Goal: Transaction & Acquisition: Download file/media

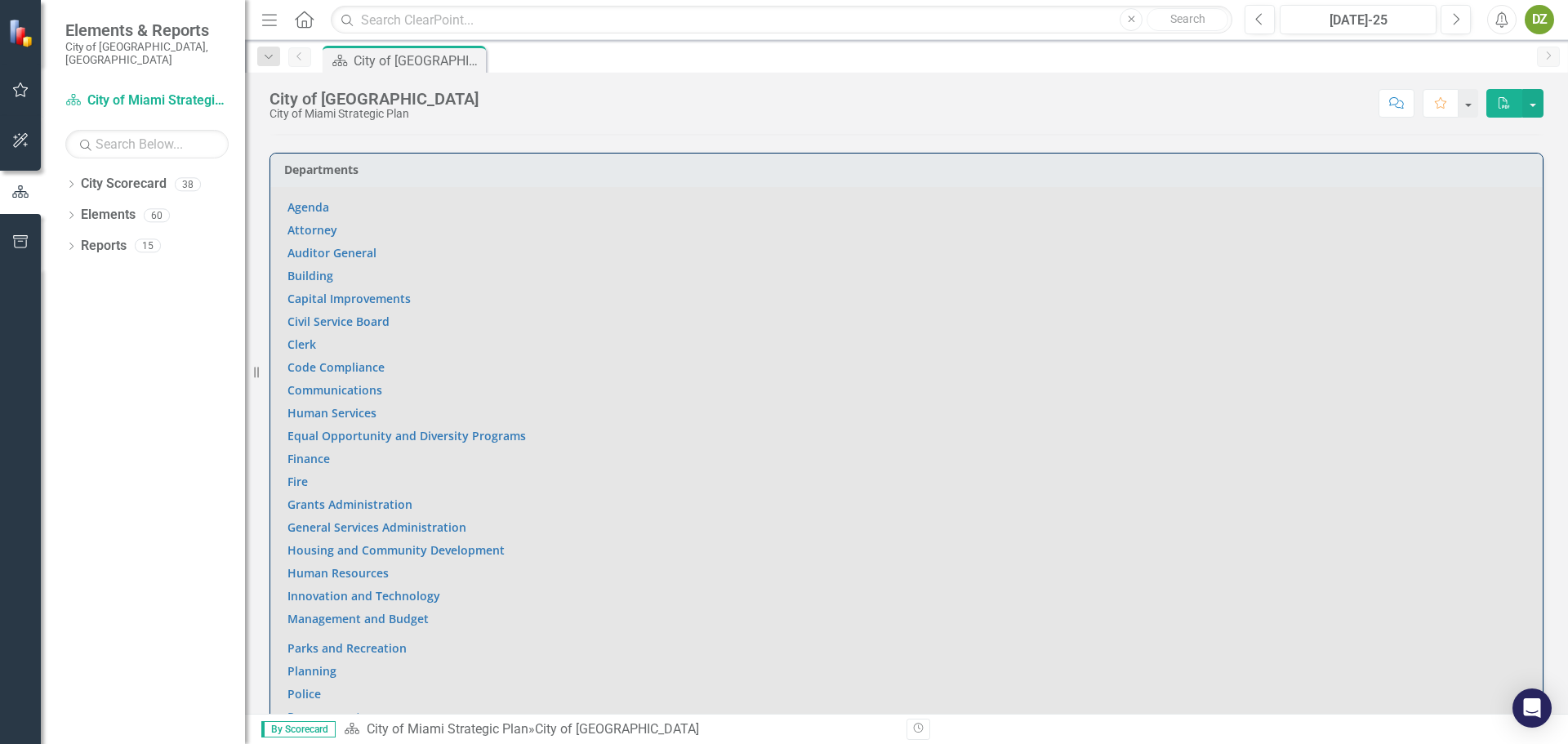
scroll to position [1062, 0]
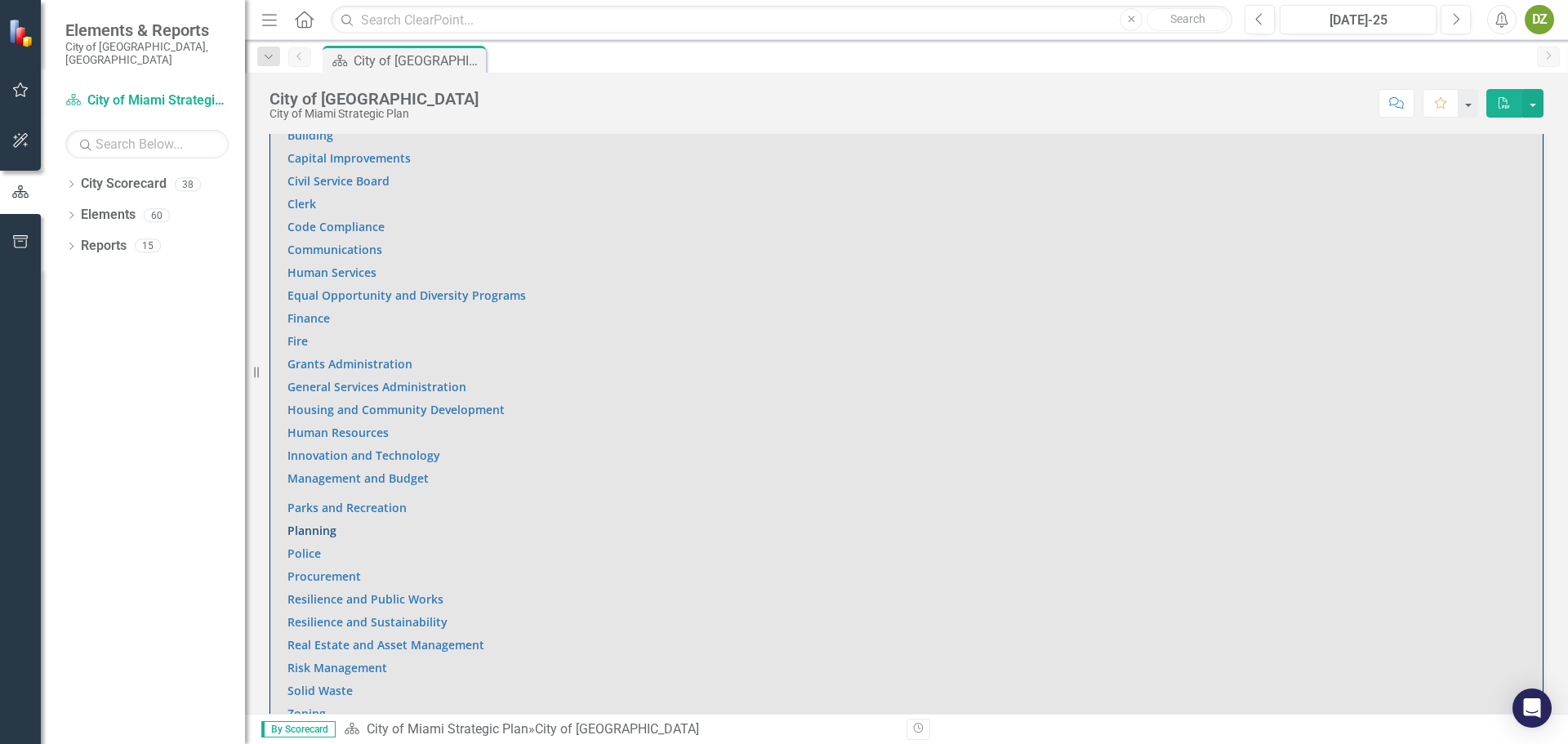
click at [331, 522] on link "Planning" at bounding box center [312, 530] width 49 height 16
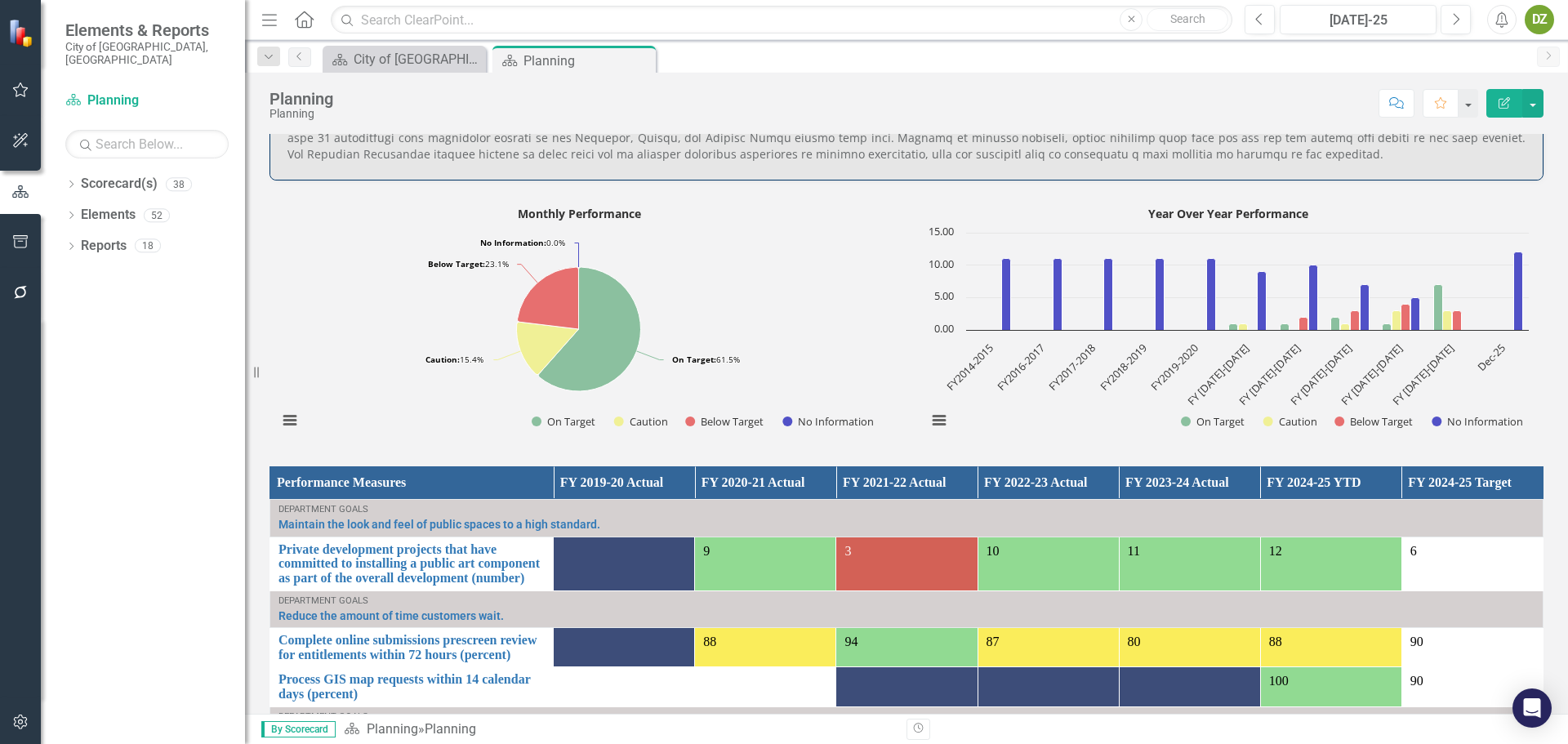
scroll to position [1062, 0]
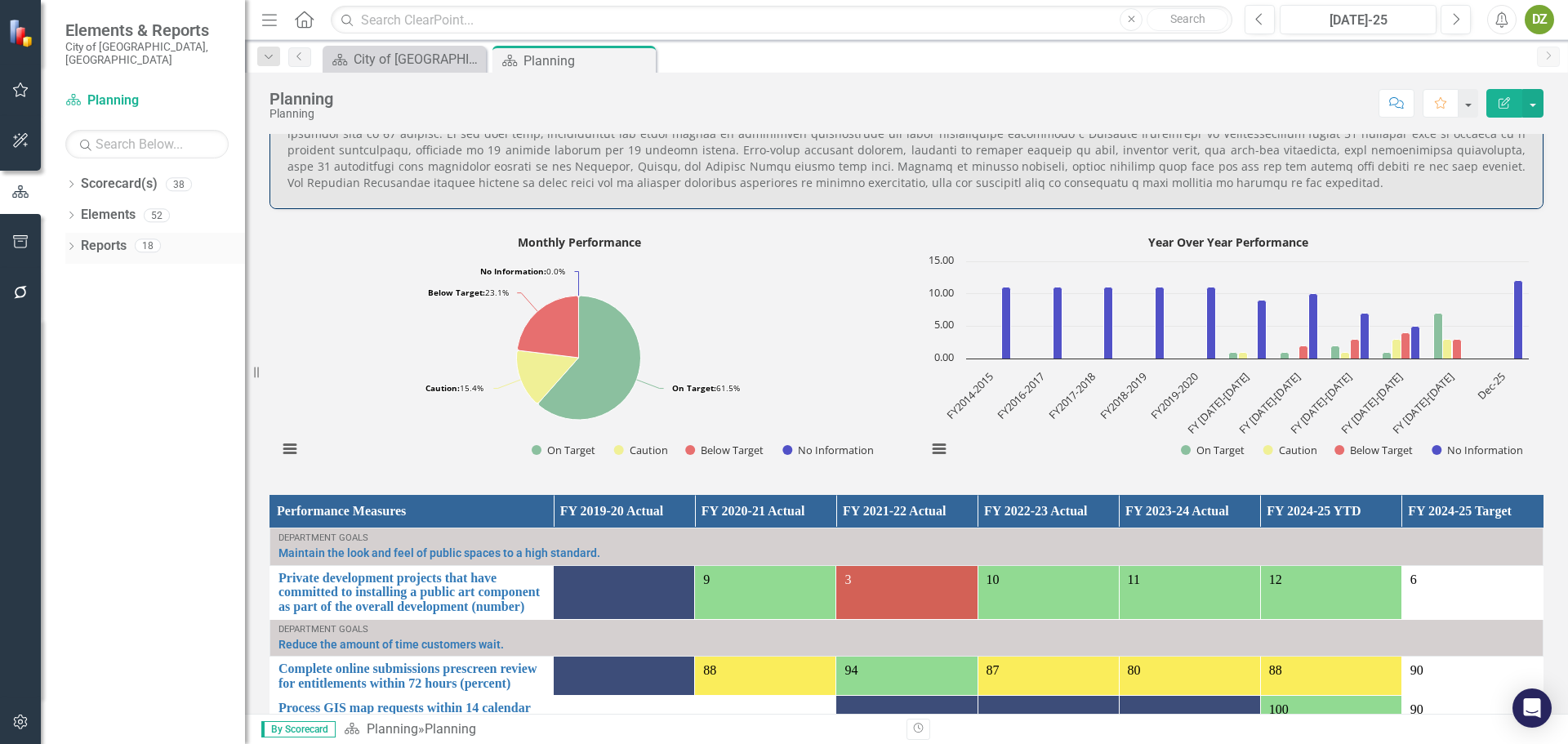
click at [132, 233] on div "Reports 18" at bounding box center [163, 248] width 164 height 31
click at [106, 237] on link "Reports" at bounding box center [104, 245] width 46 height 19
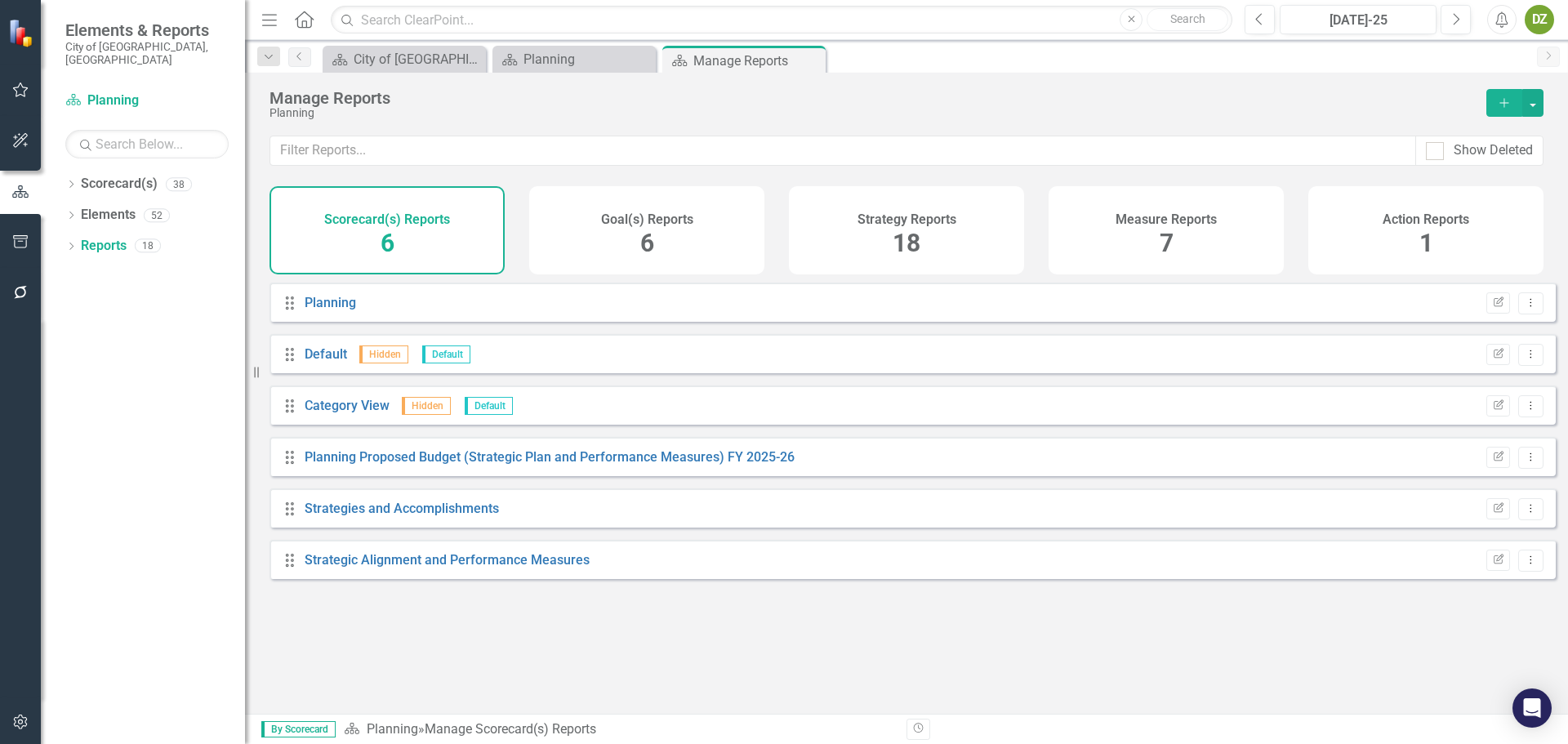
click at [1202, 257] on div "Measure Reports 7" at bounding box center [1167, 230] width 236 height 88
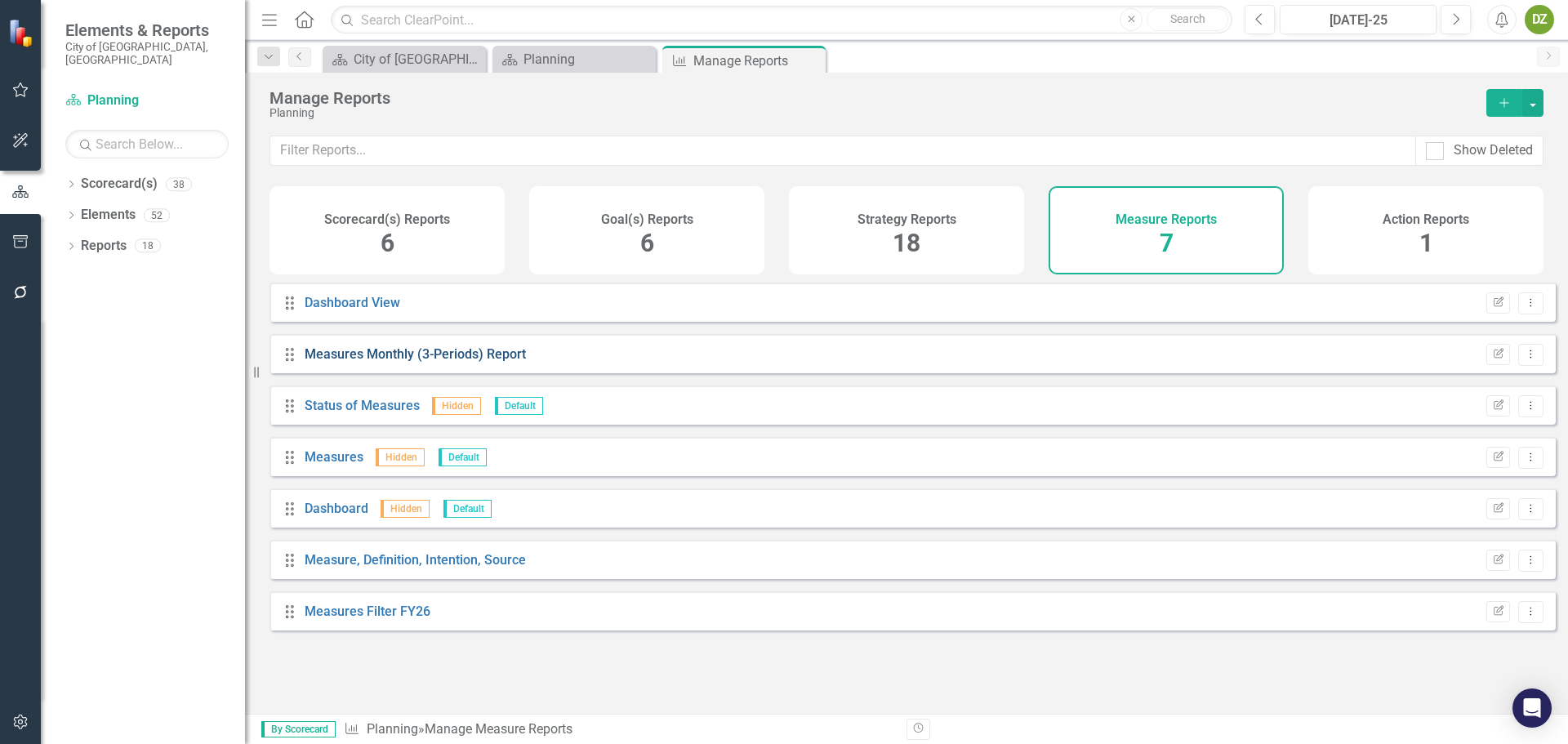
click at [475, 362] on link "Measures Monthly (3-Periods) Report" at bounding box center [415, 355] width 221 height 16
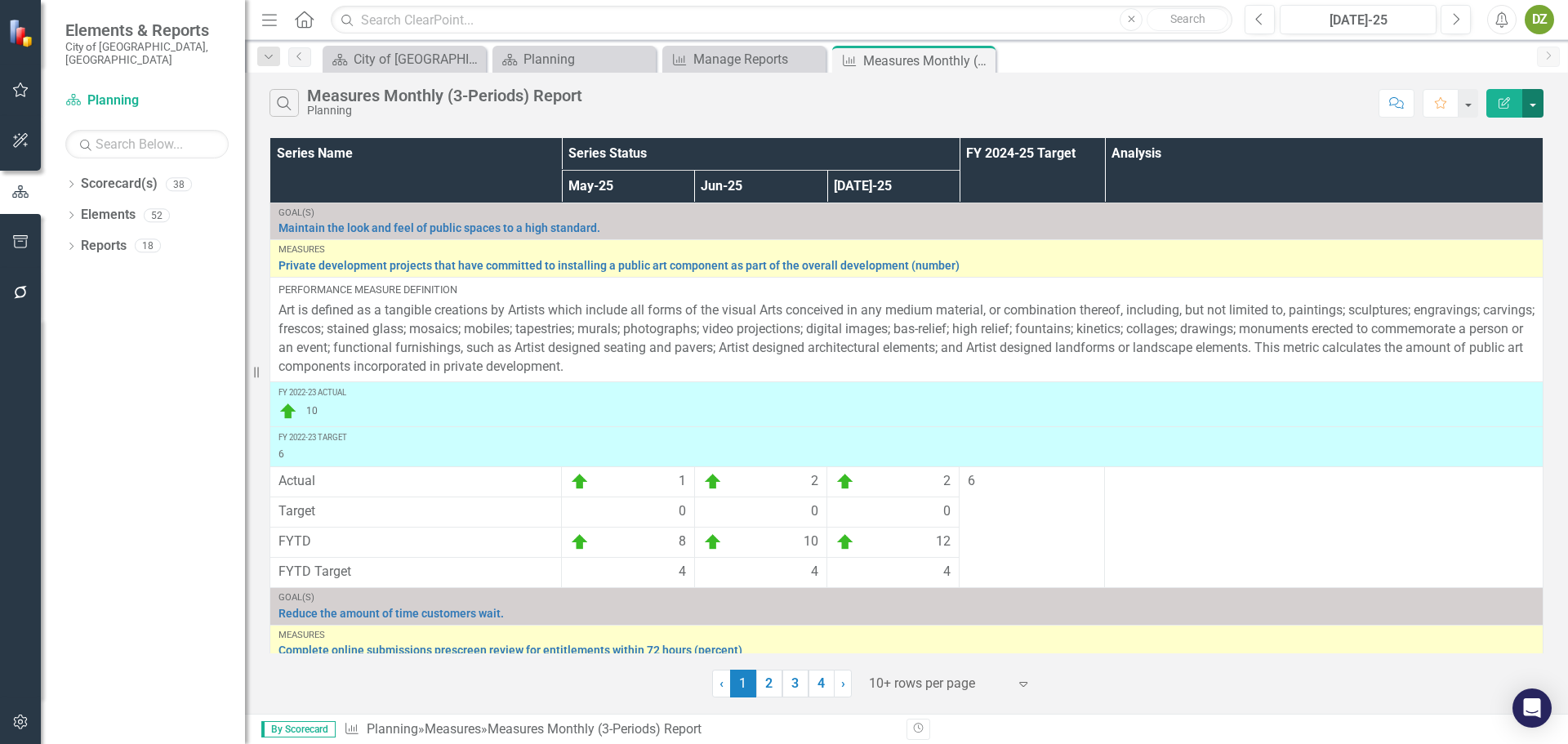
click at [1536, 106] on button "button" at bounding box center [1534, 103] width 21 height 28
click at [1489, 169] on link "PDF Export to PDF" at bounding box center [1478, 166] width 129 height 30
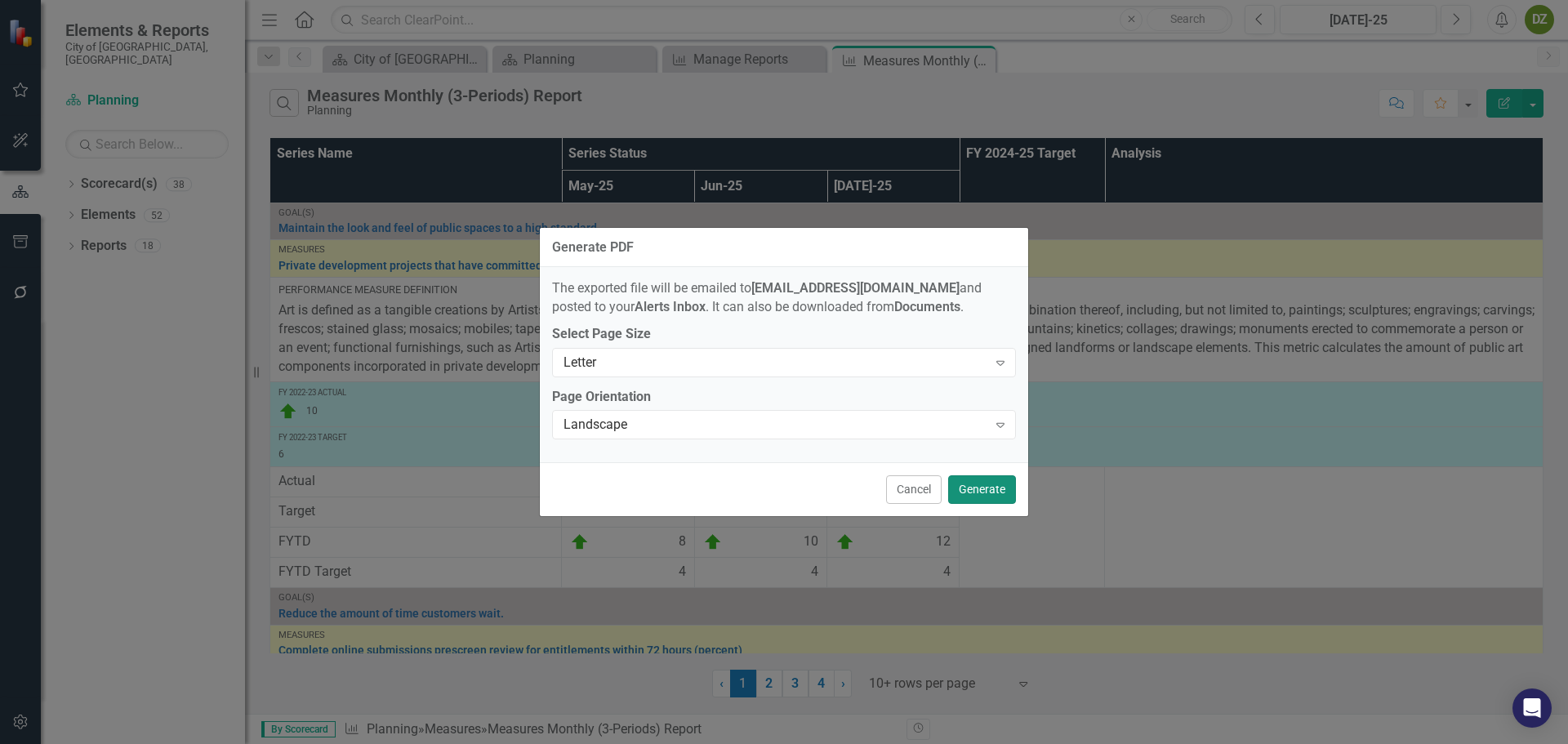
click at [963, 489] on button "Generate" at bounding box center [982, 490] width 68 height 28
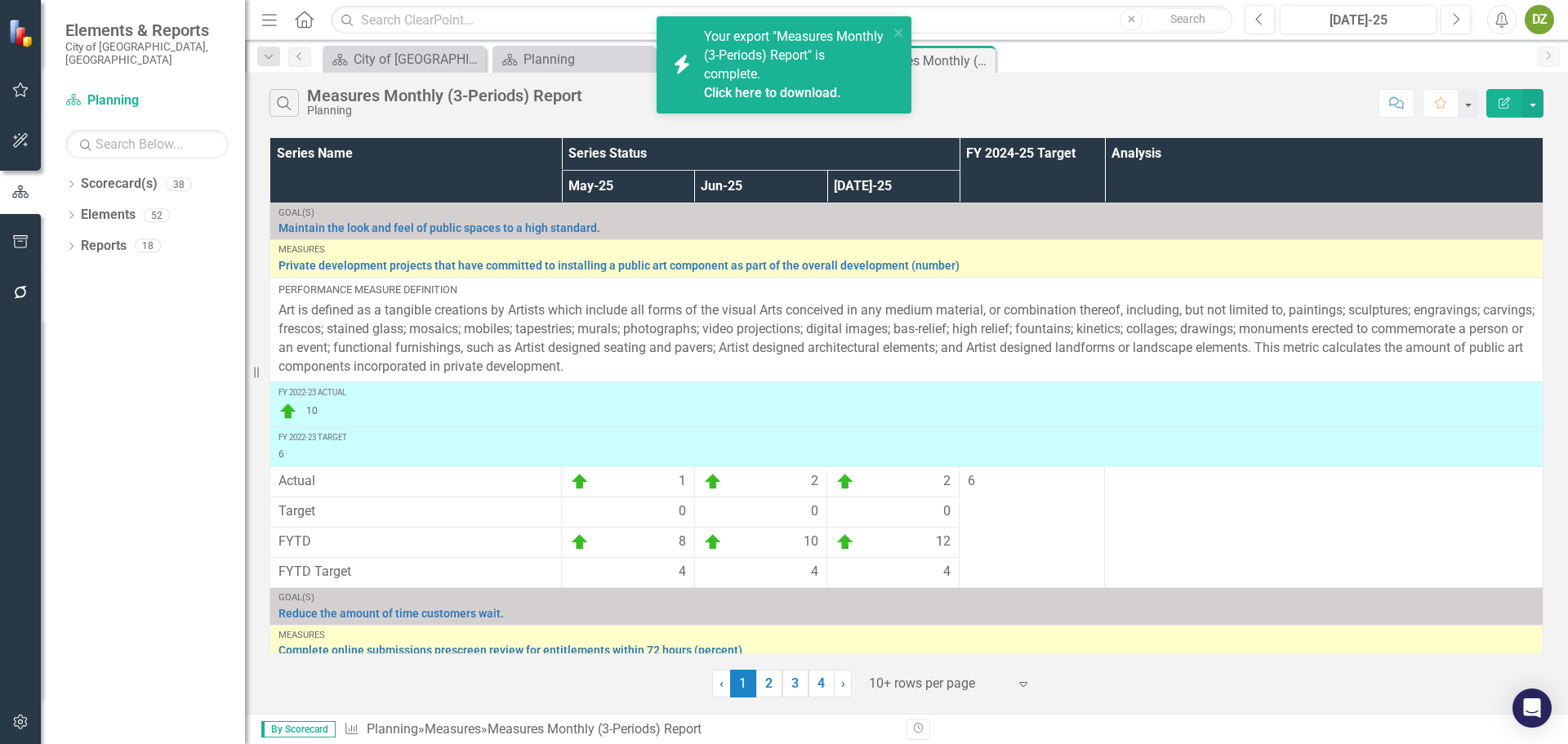
click at [786, 94] on link "Click here to download." at bounding box center [773, 93] width 138 height 16
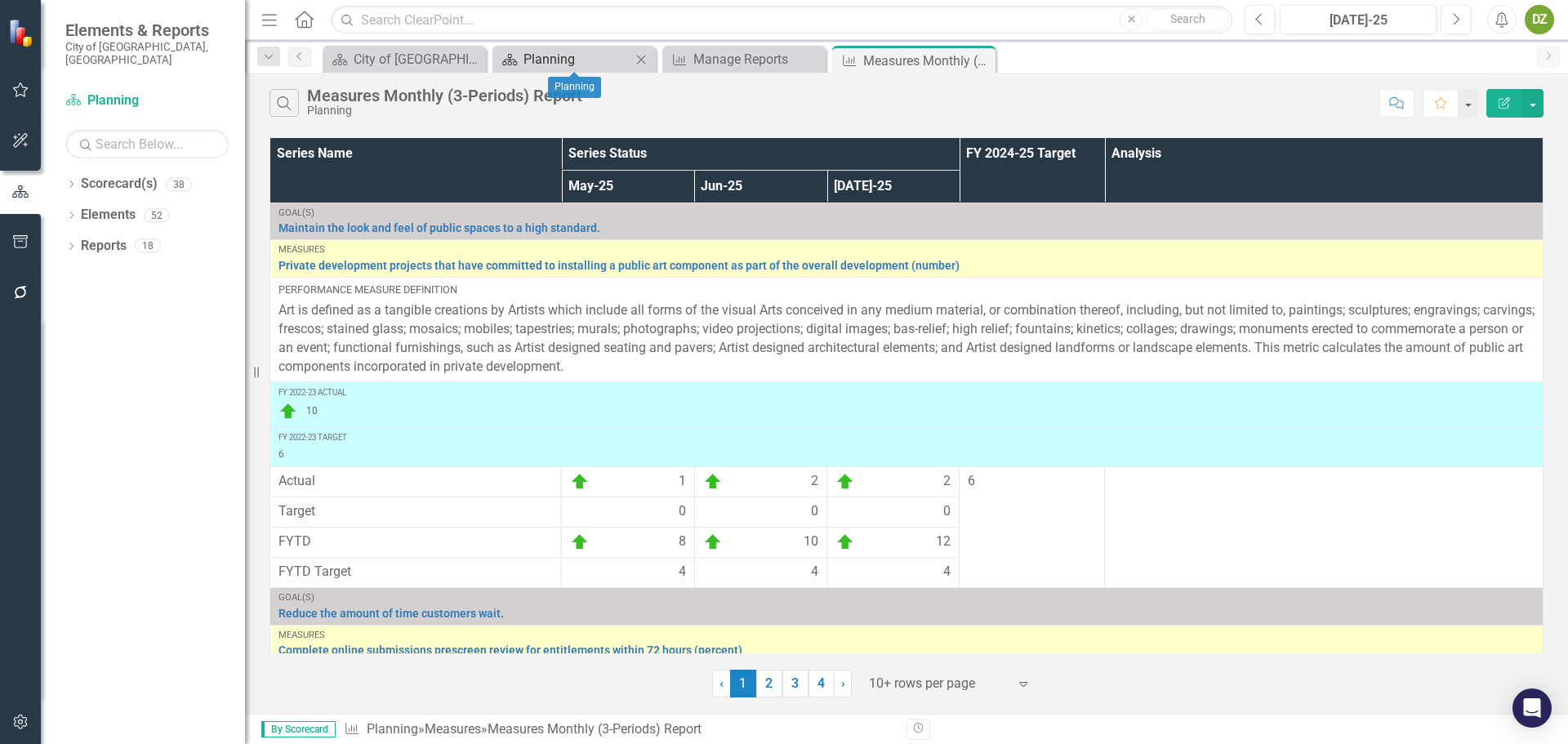
click at [577, 57] on div "Planning" at bounding box center [577, 59] width 108 height 20
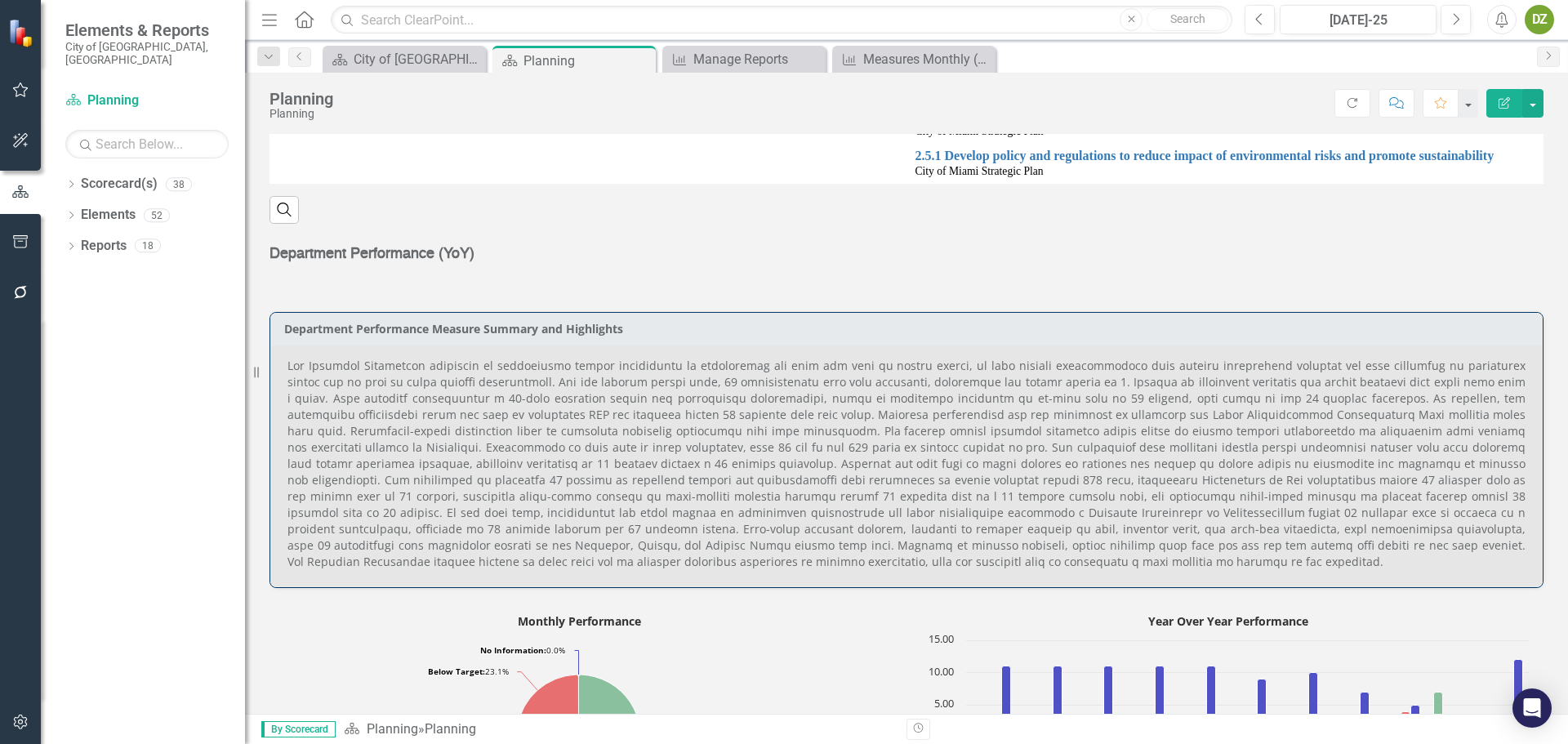
scroll to position [1062, 0]
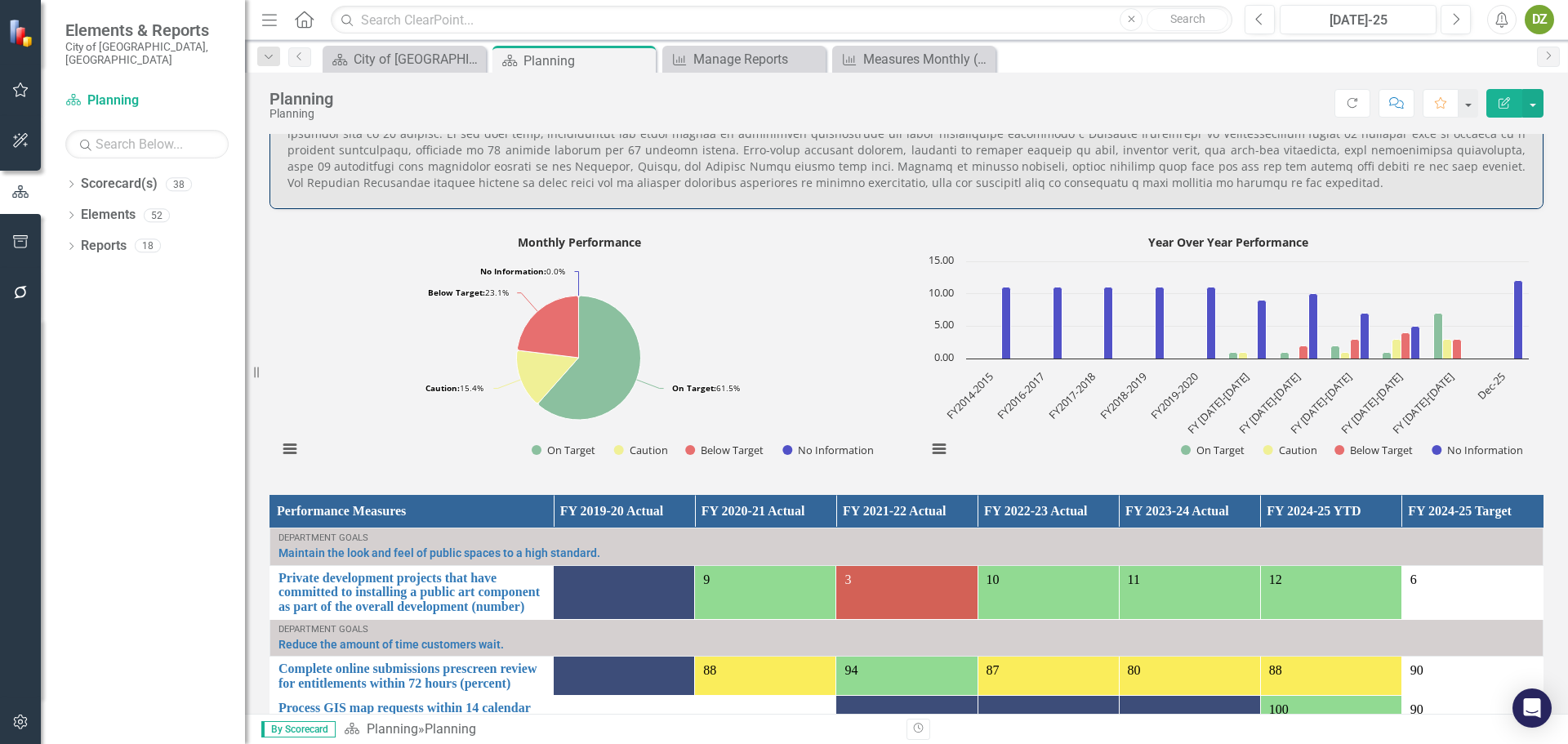
click at [257, 374] on div "Resize" at bounding box center [251, 372] width 13 height 744
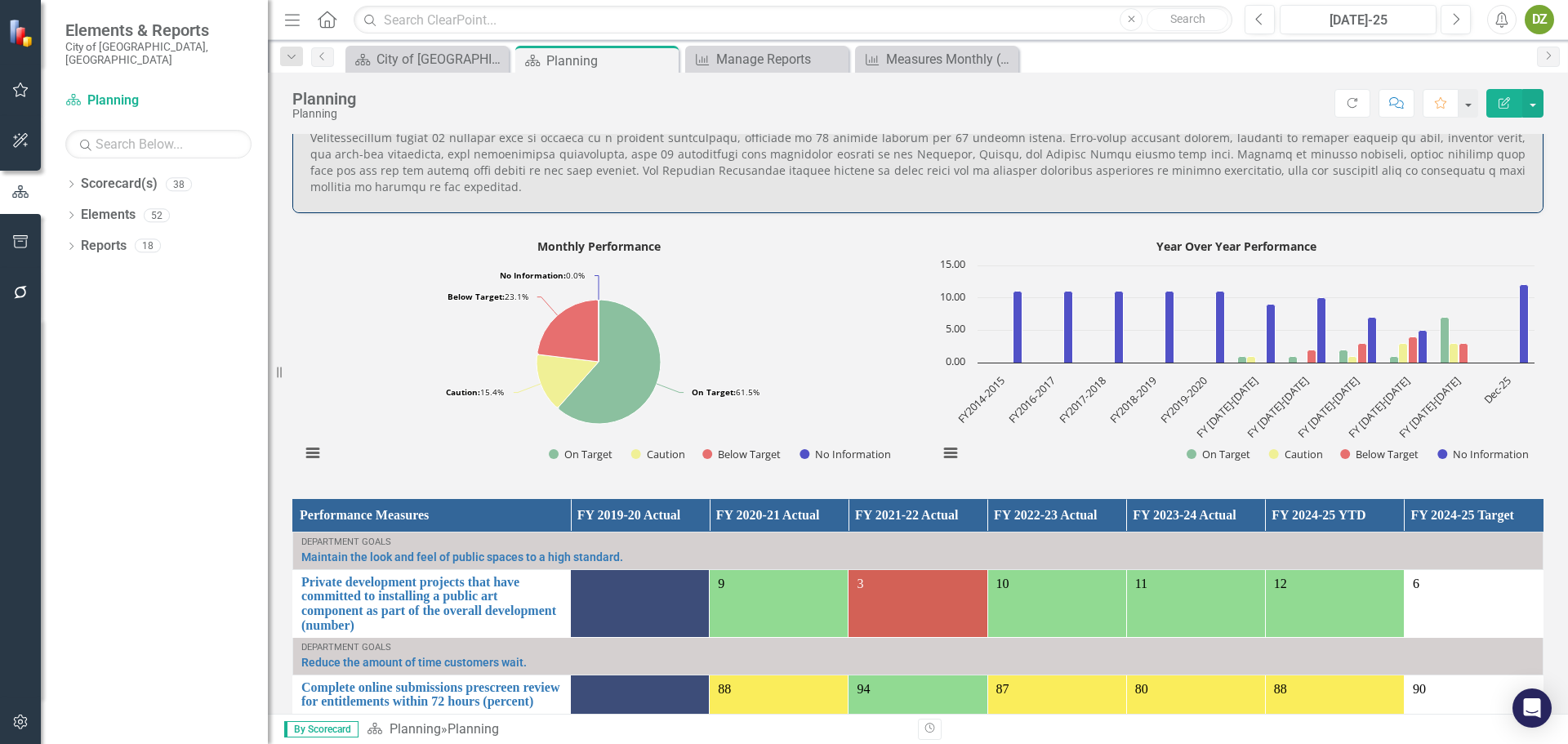
click at [268, 372] on div "Resize" at bounding box center [274, 372] width 13 height 744
click at [274, 371] on div "Resize" at bounding box center [274, 372] width 13 height 744
click at [275, 371] on icon "Resize" at bounding box center [282, 372] width 17 height 13
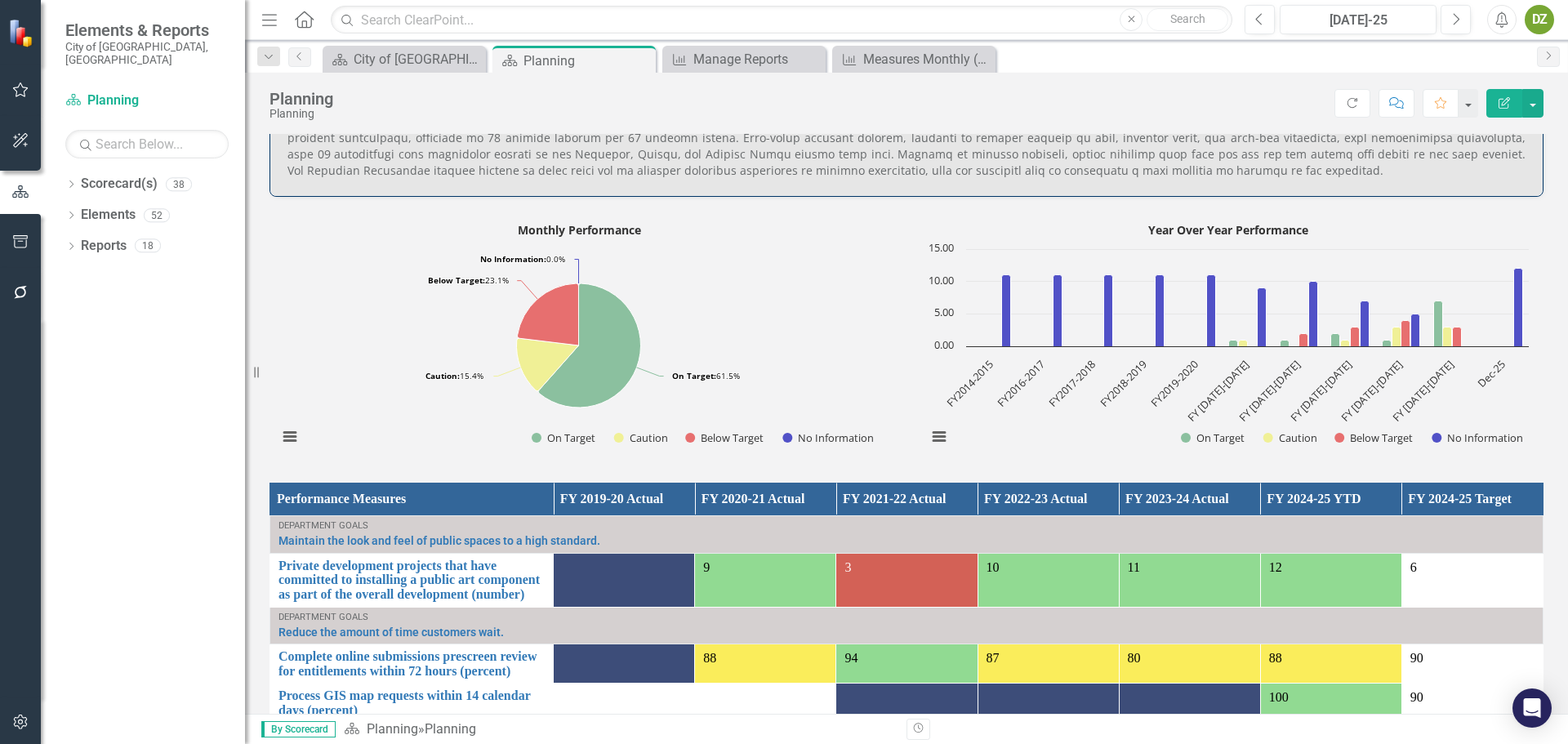
scroll to position [1062, 0]
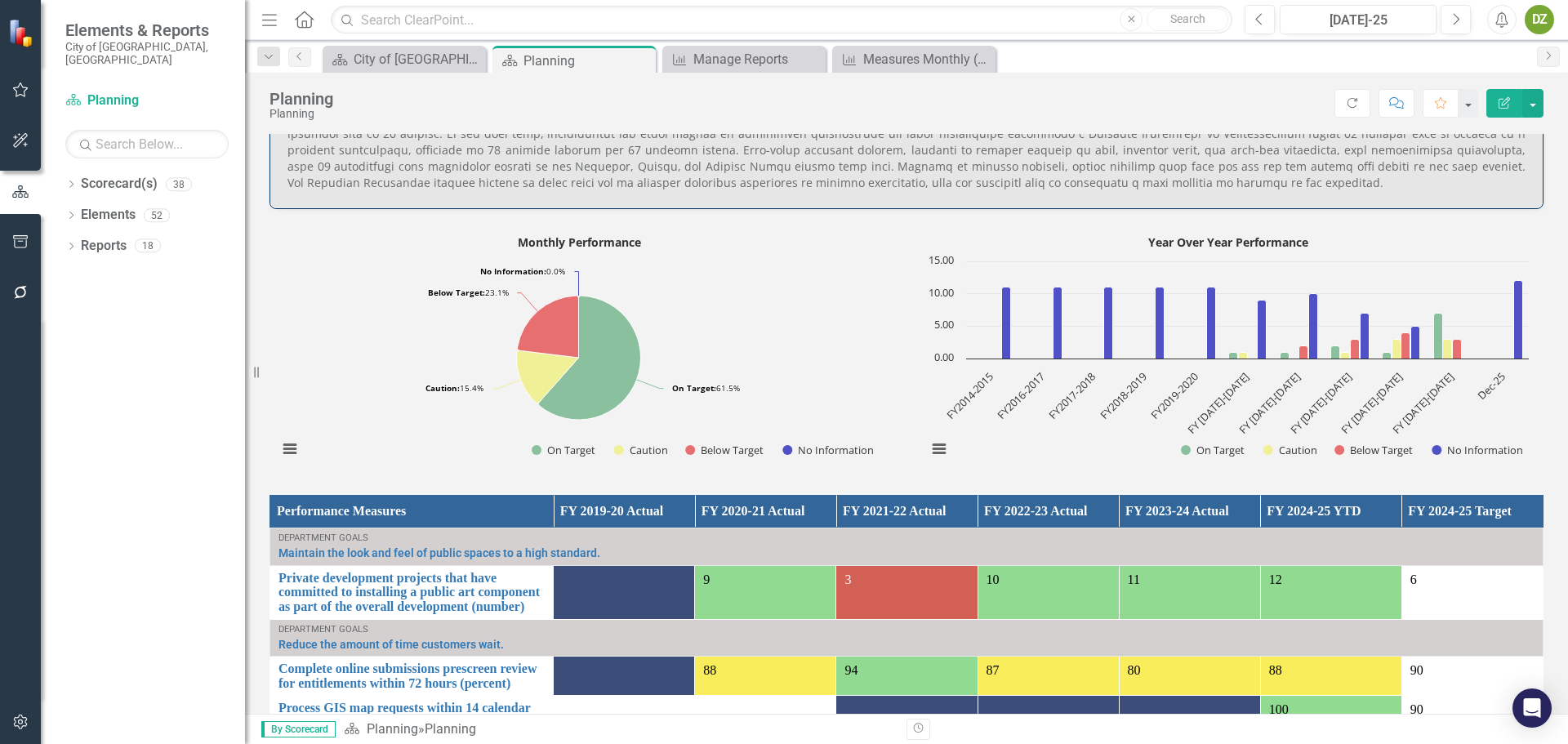
drag, startPoint x: 275, startPoint y: 371, endPoint x: 191, endPoint y: 359, distance: 84.9
click at [191, 359] on div "Elements & Reports City of [GEOGRAPHIC_DATA], [GEOGRAPHIC_DATA] Scorecard(s) Pl…" at bounding box center [123, 372] width 245 height 744
click at [283, 438] on button "View chart menu, Monthly Performance" at bounding box center [290, 449] width 23 height 23
click at [357, 332] on li "Download PNG image" at bounding box center [357, 342] width 147 height 26
